Goal: Transaction & Acquisition: Obtain resource

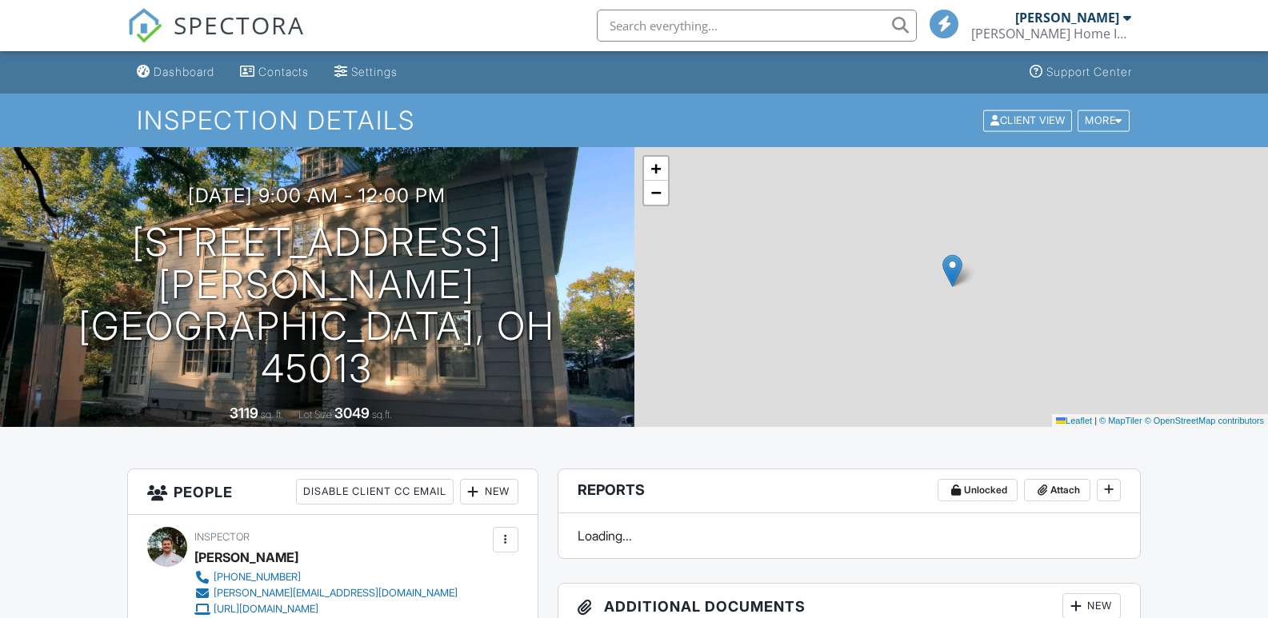
scroll to position [704, 0]
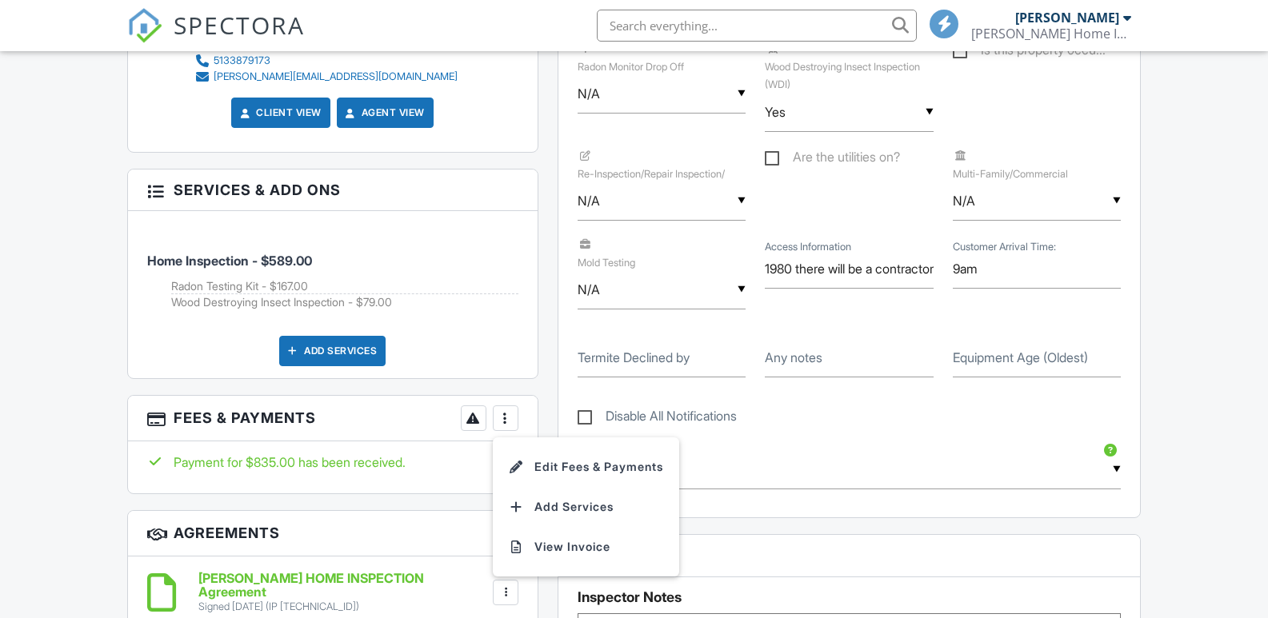
scroll to position [0, 0]
click at [562, 540] on li "View Invoice" at bounding box center [585, 547] width 167 height 40
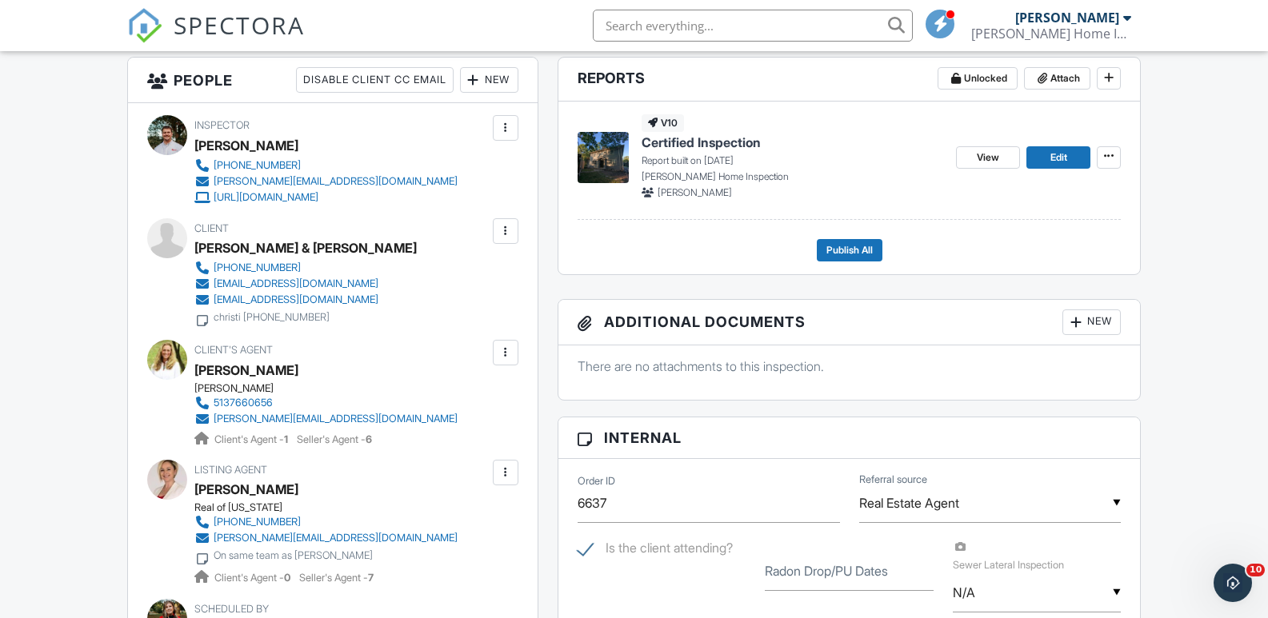
scroll to position [438, 0]
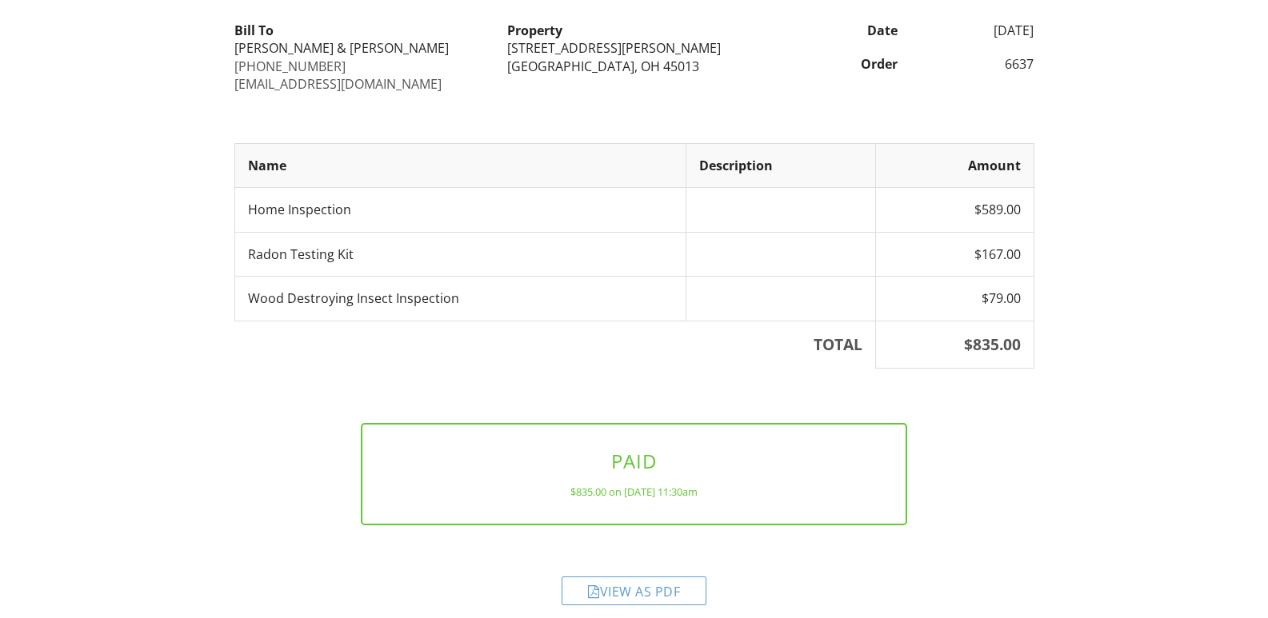
scroll to position [193, 0]
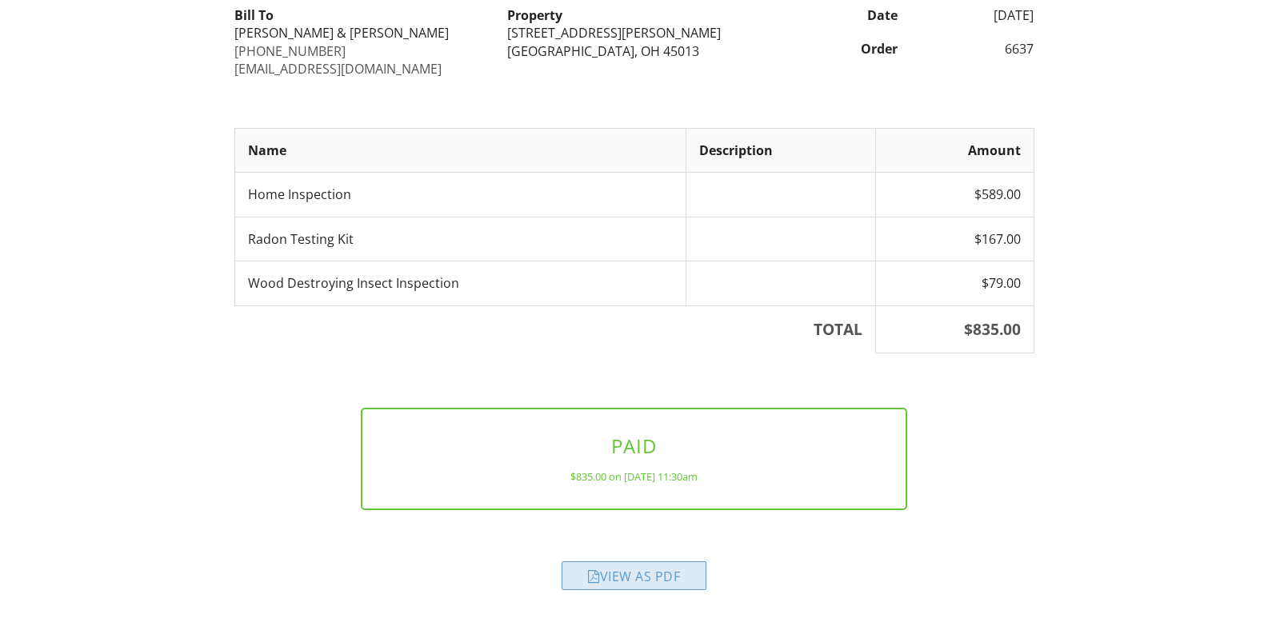
click at [664, 571] on div "View as PDF" at bounding box center [634, 576] width 145 height 29
